Goal: Task Accomplishment & Management: Manage account settings

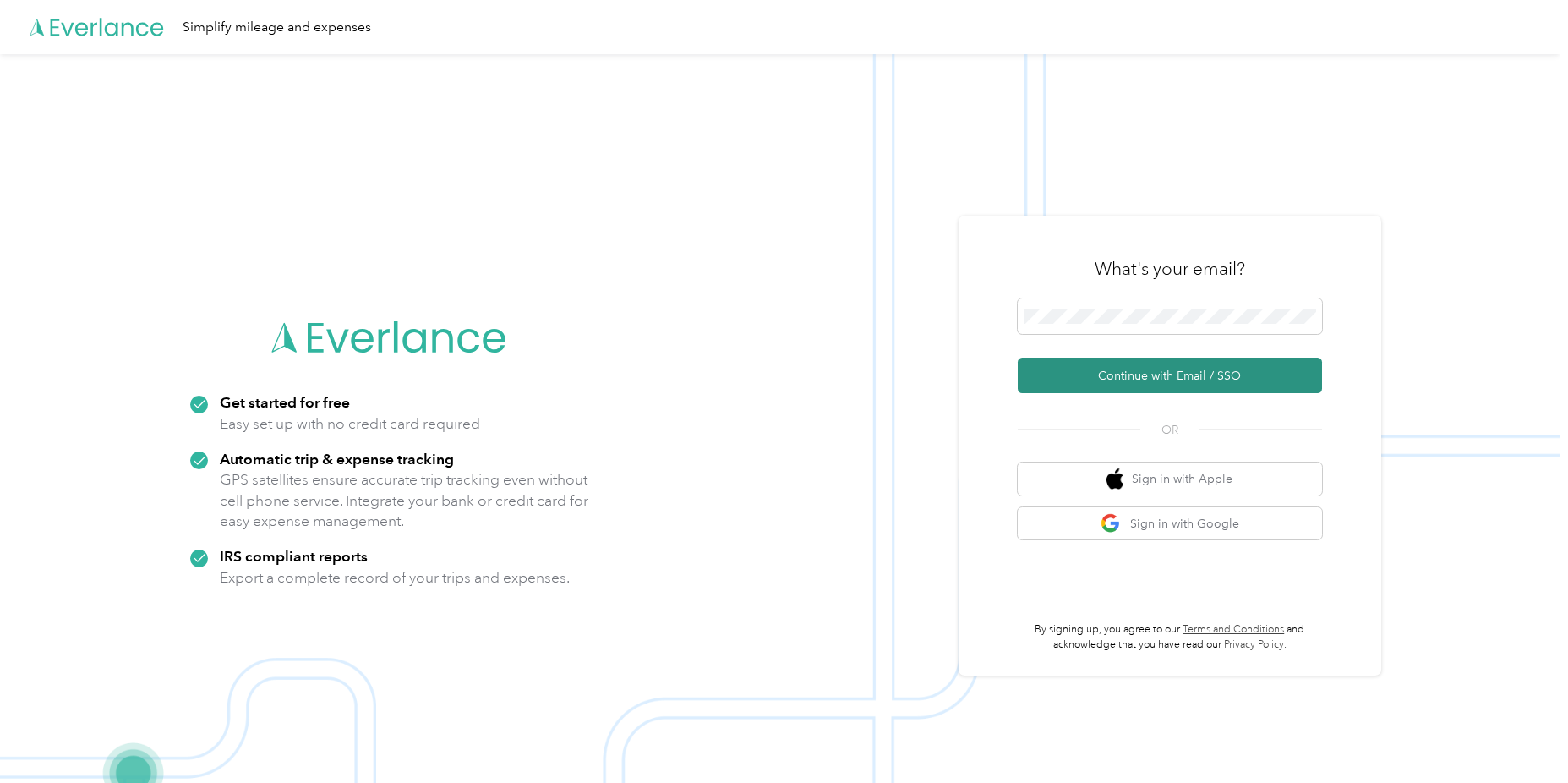
click at [1150, 367] on button "Continue with Email / SSO" at bounding box center [1170, 376] width 305 height 36
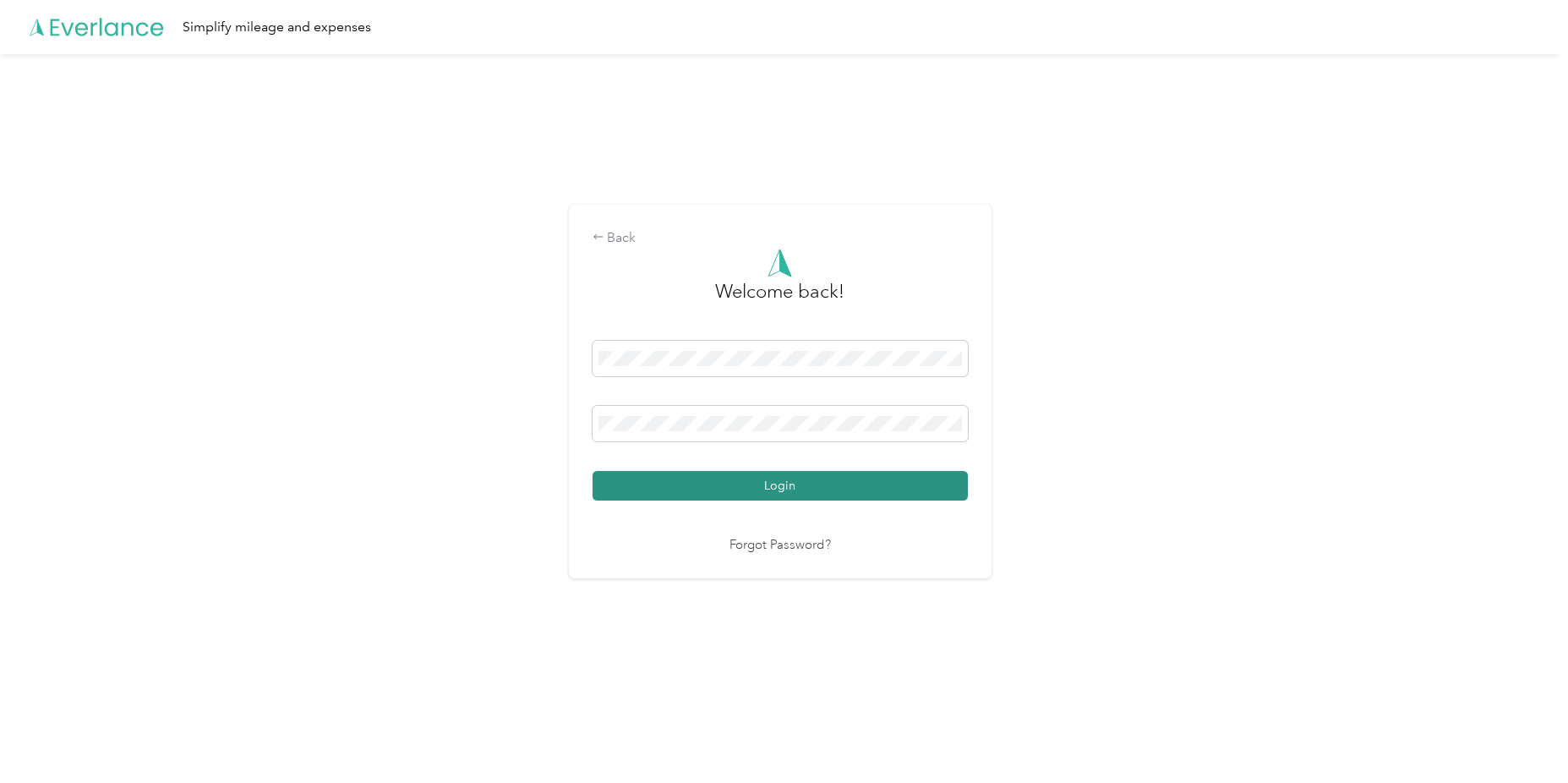
click at [702, 478] on button "Login" at bounding box center [780, 485] width 376 height 30
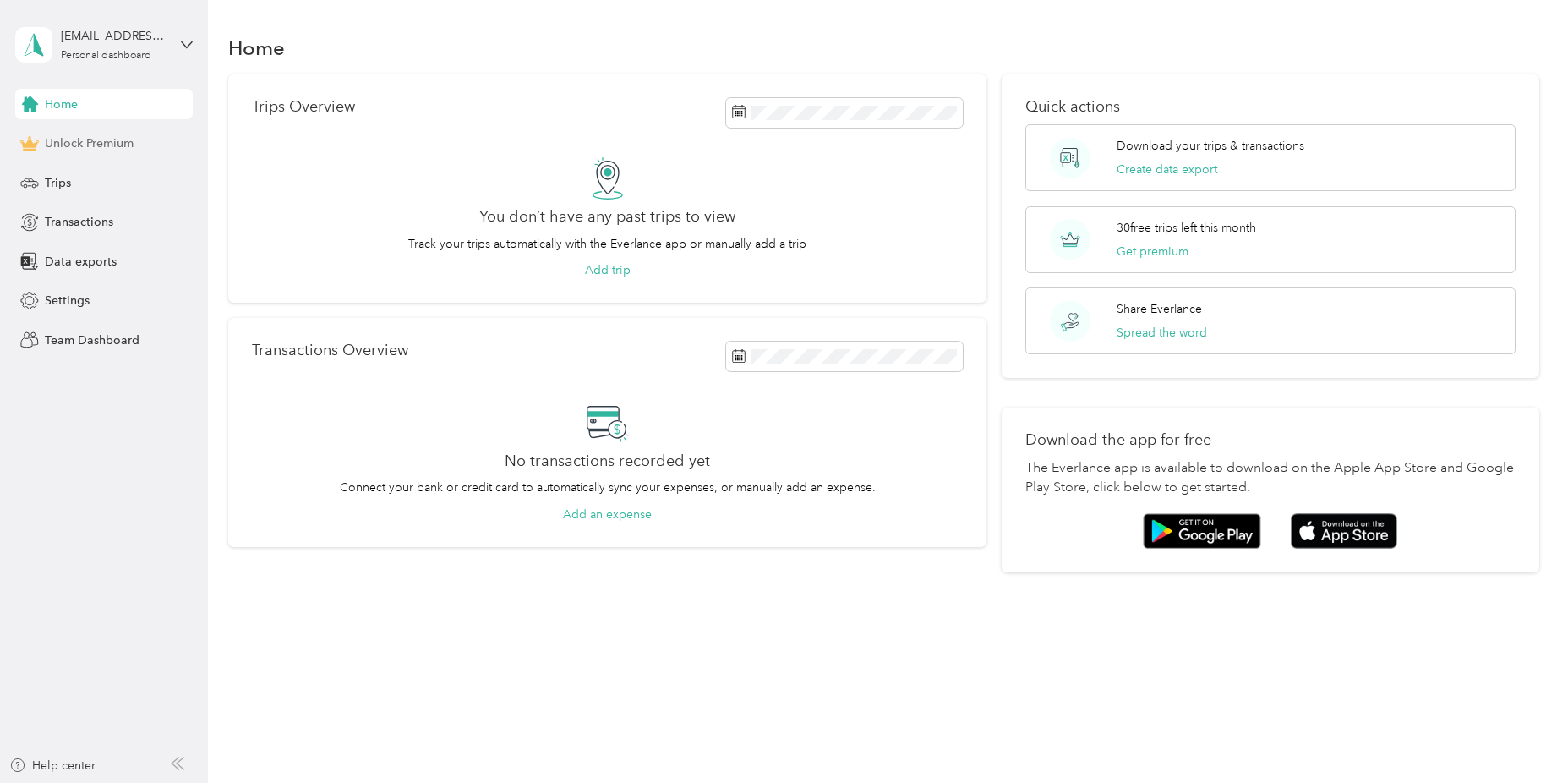
click at [86, 146] on span "Unlock Premium" at bounding box center [89, 143] width 89 height 18
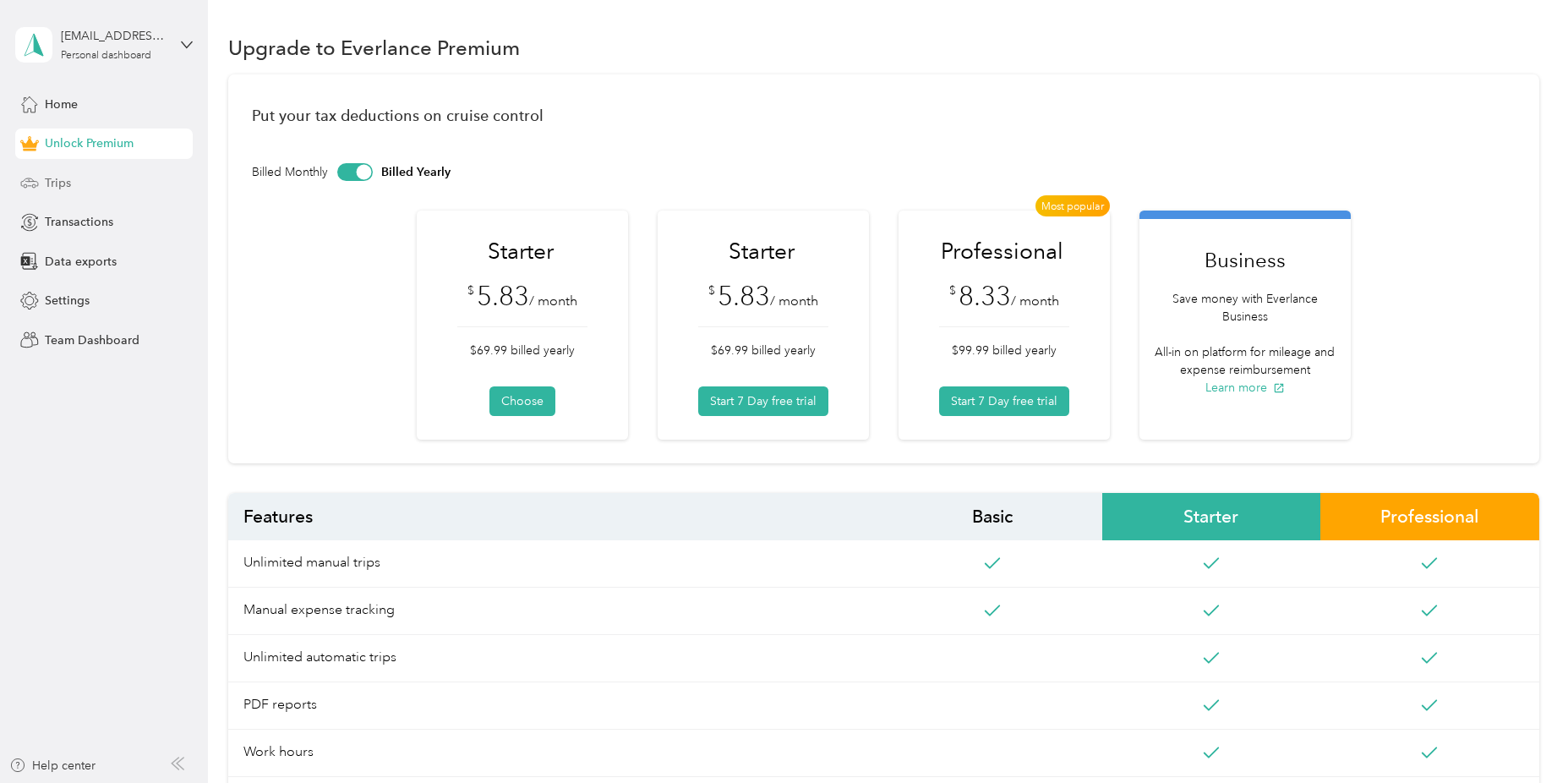
click at [57, 183] on span "Trips" at bounding box center [58, 183] width 26 height 18
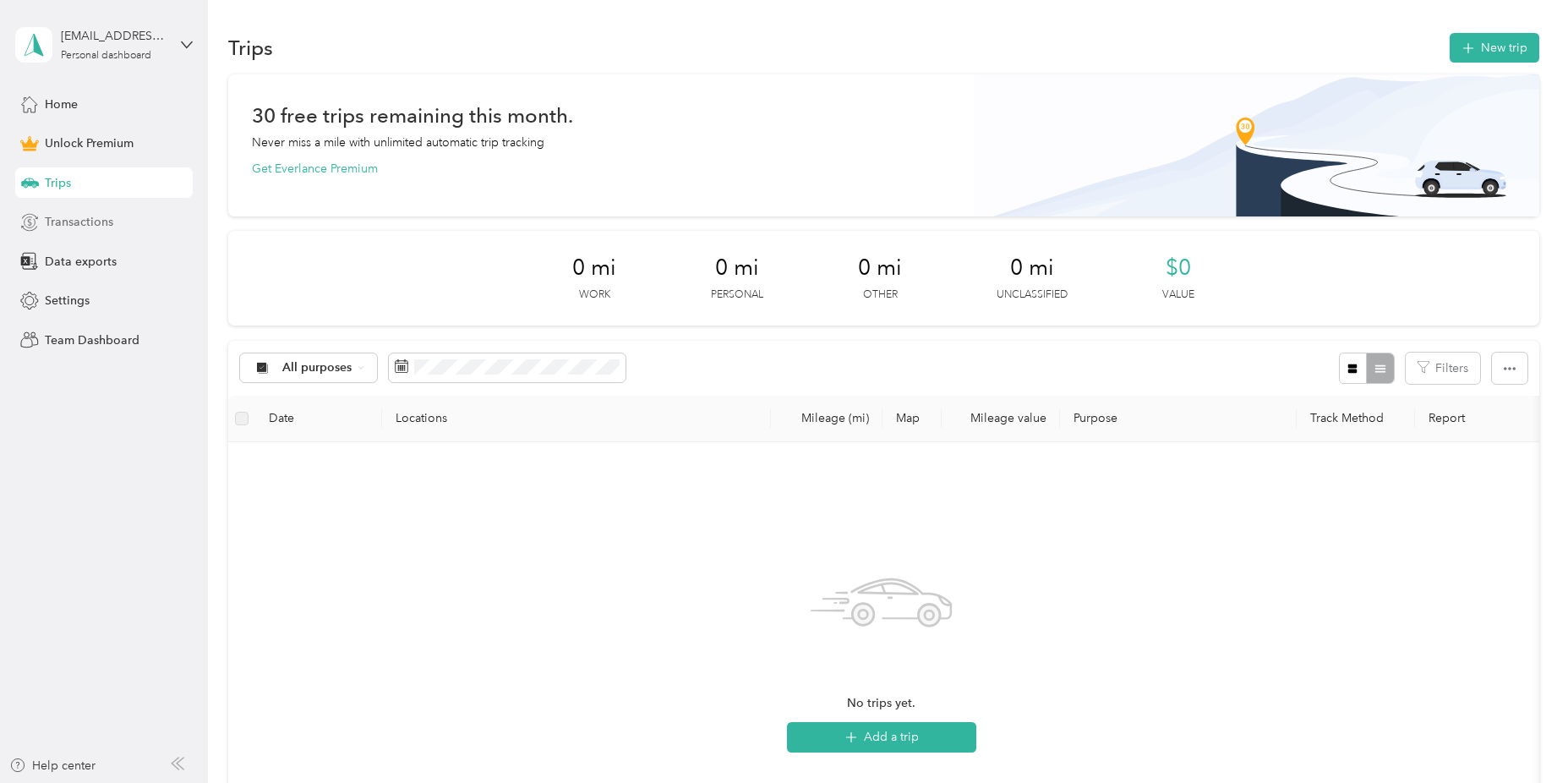
click at [76, 216] on span "Transactions" at bounding box center [79, 222] width 69 height 18
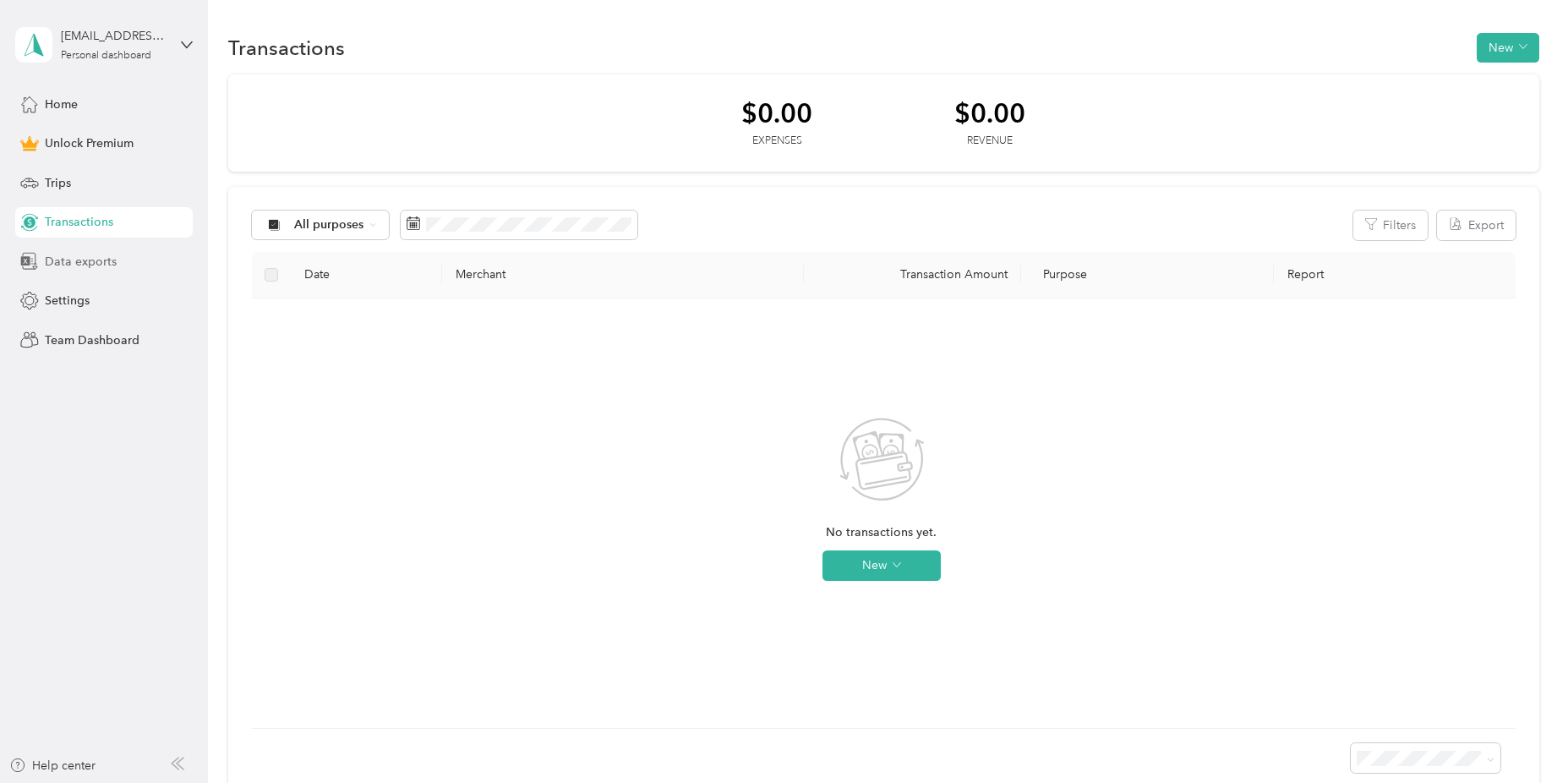
click at [79, 256] on span "Data exports" at bounding box center [80, 262] width 72 height 18
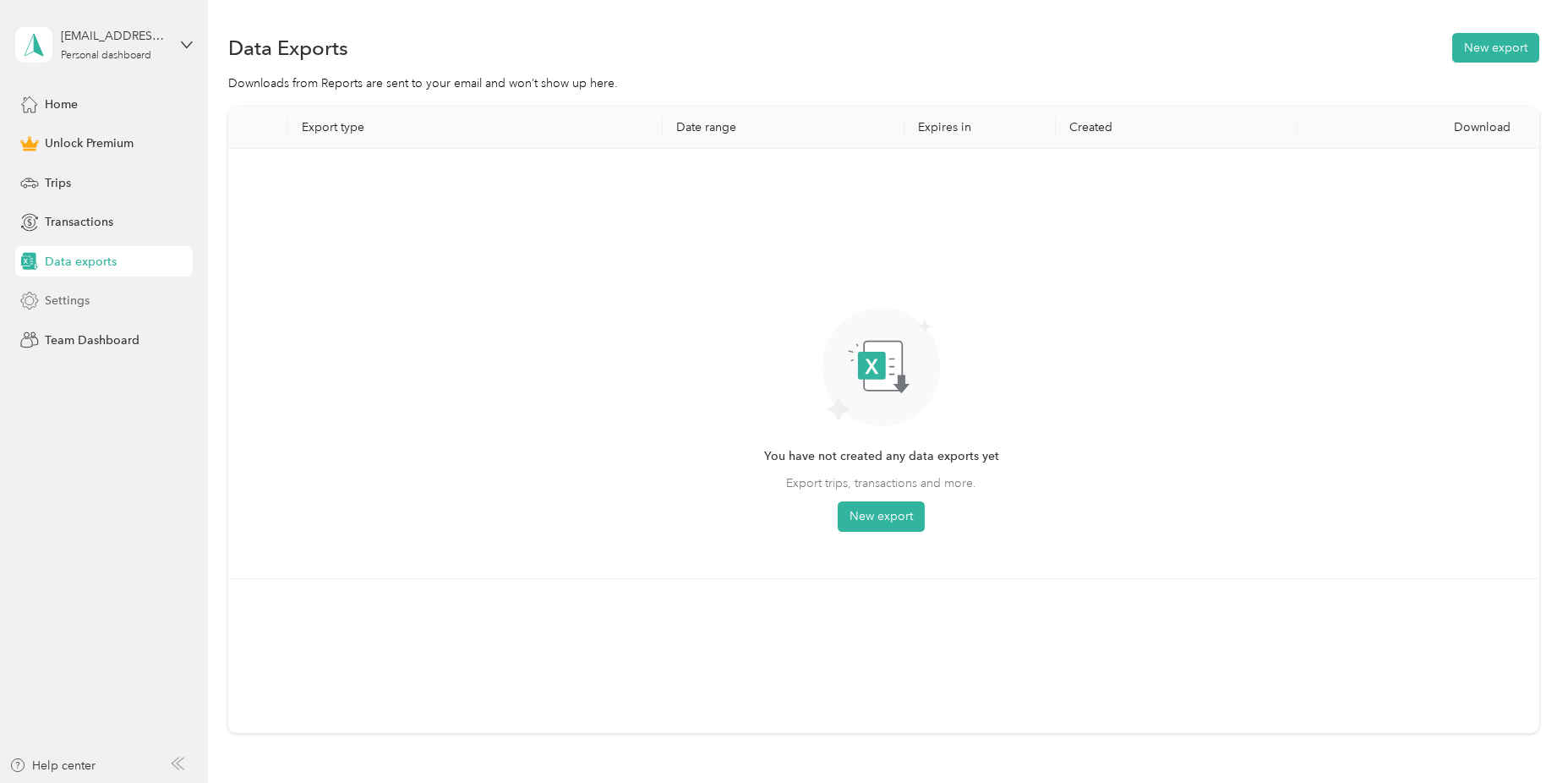
click at [77, 301] on span "Settings" at bounding box center [67, 301] width 45 height 18
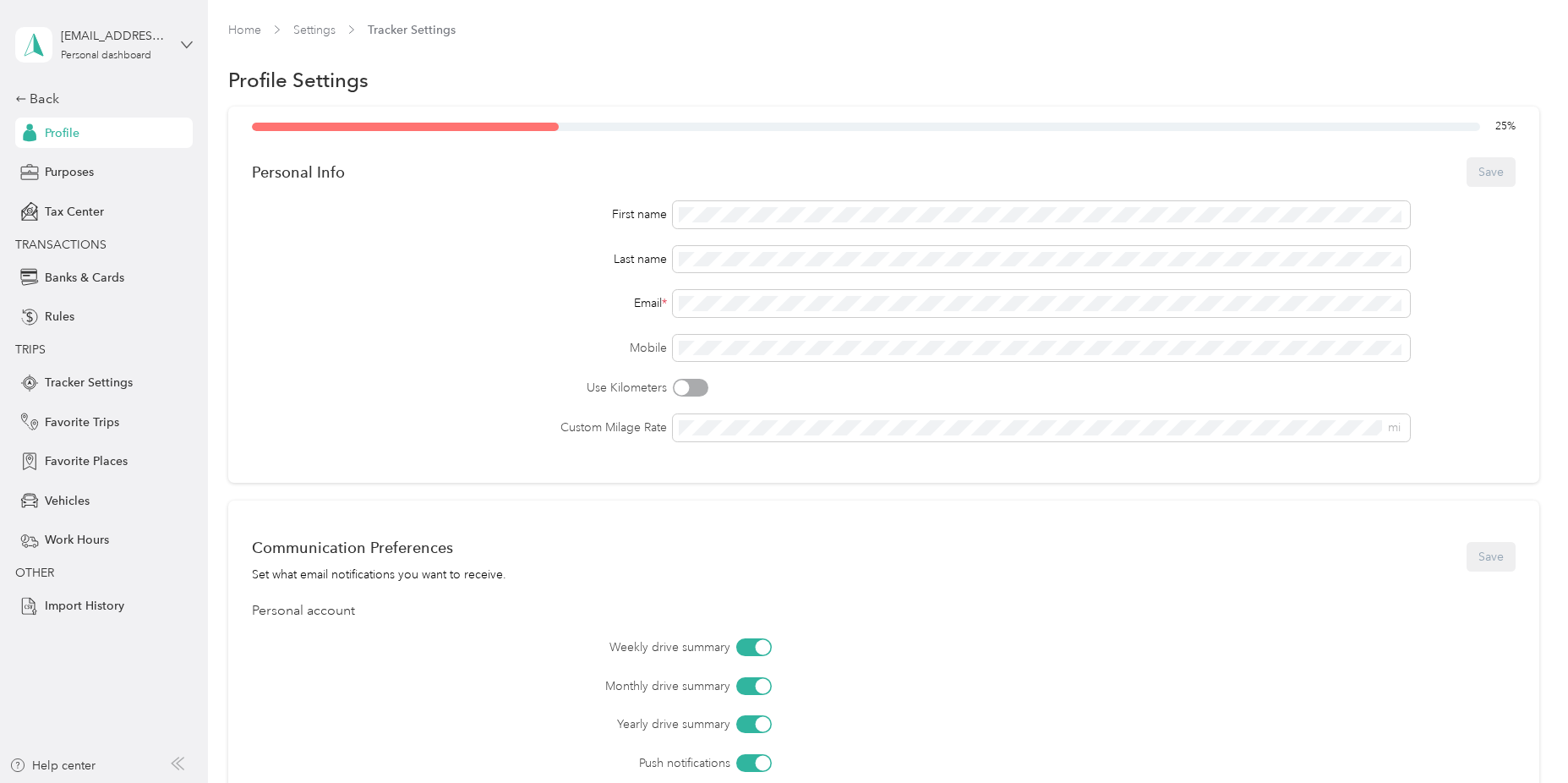
click at [187, 47] on icon at bounding box center [187, 44] width 10 height 6
click at [84, 138] on div "Log out" at bounding box center [62, 139] width 65 height 18
